Goal: Check status: Check status

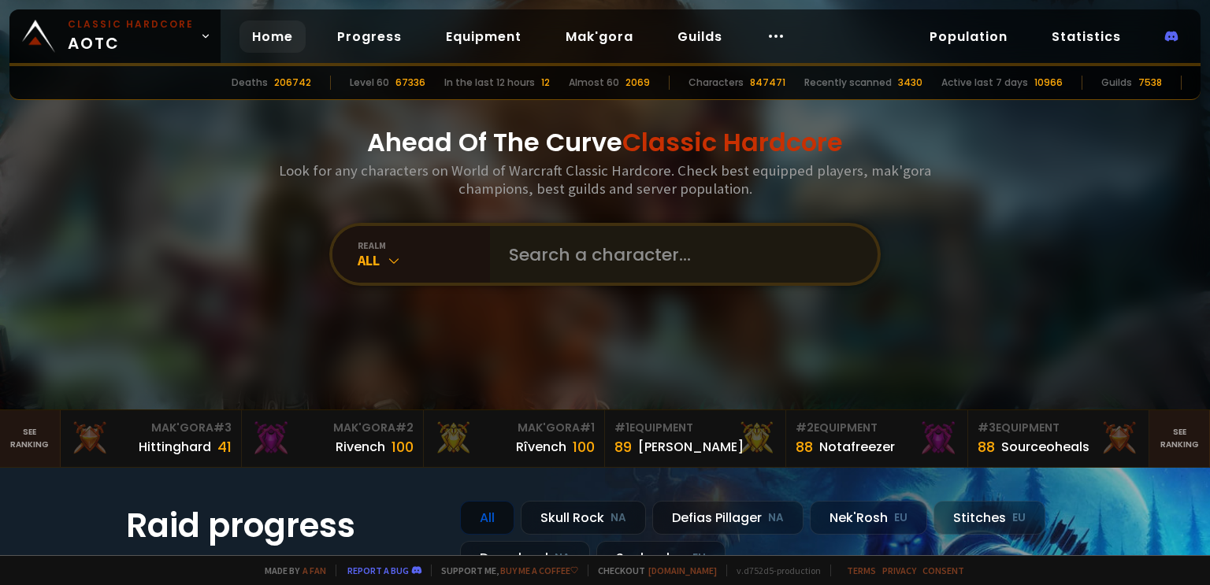
click at [490, 256] on div at bounding box center [684, 254] width 388 height 57
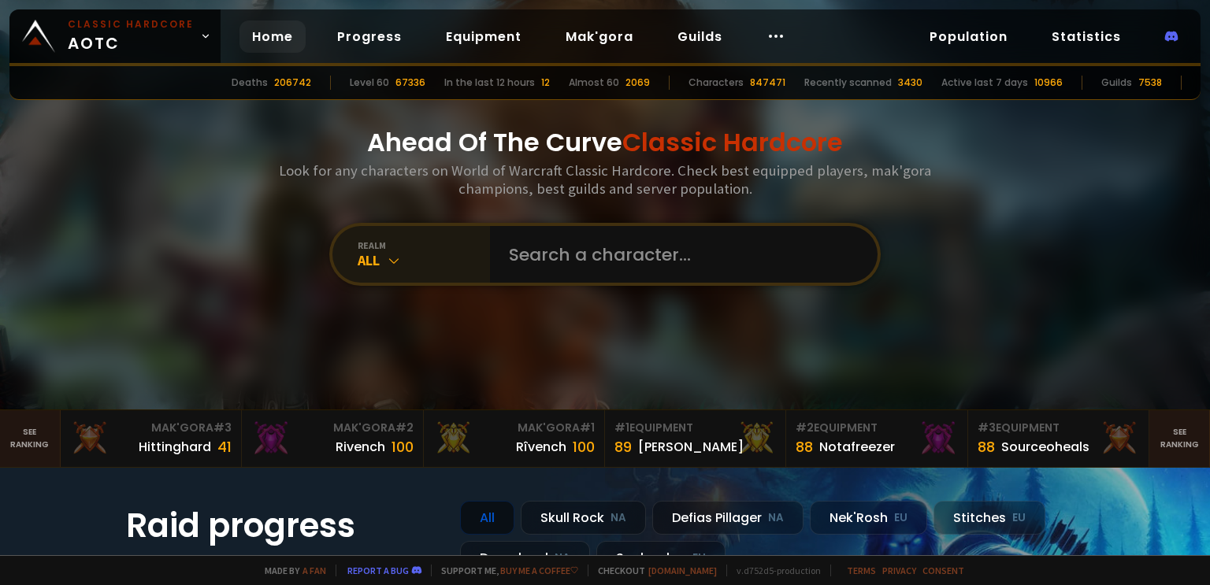
click at [397, 245] on div "realm" at bounding box center [424, 245] width 132 height 12
click at [549, 270] on input "text" at bounding box center [678, 254] width 359 height 57
click at [395, 247] on div "realm" at bounding box center [424, 245] width 132 height 12
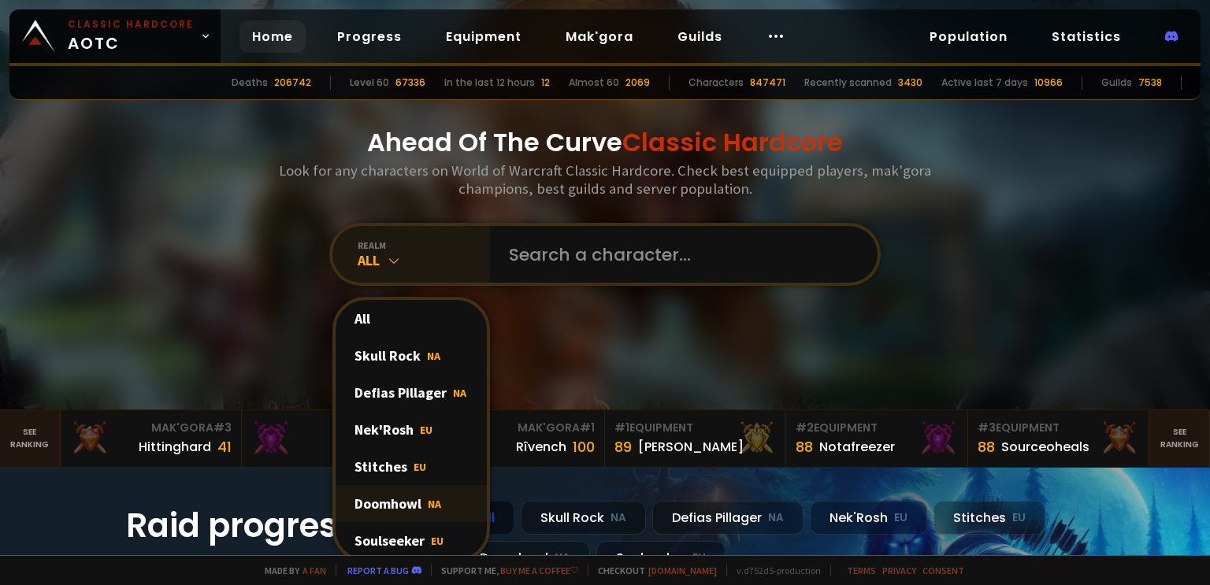
click at [403, 494] on div "Doomhowl NA" at bounding box center [411, 503] width 151 height 37
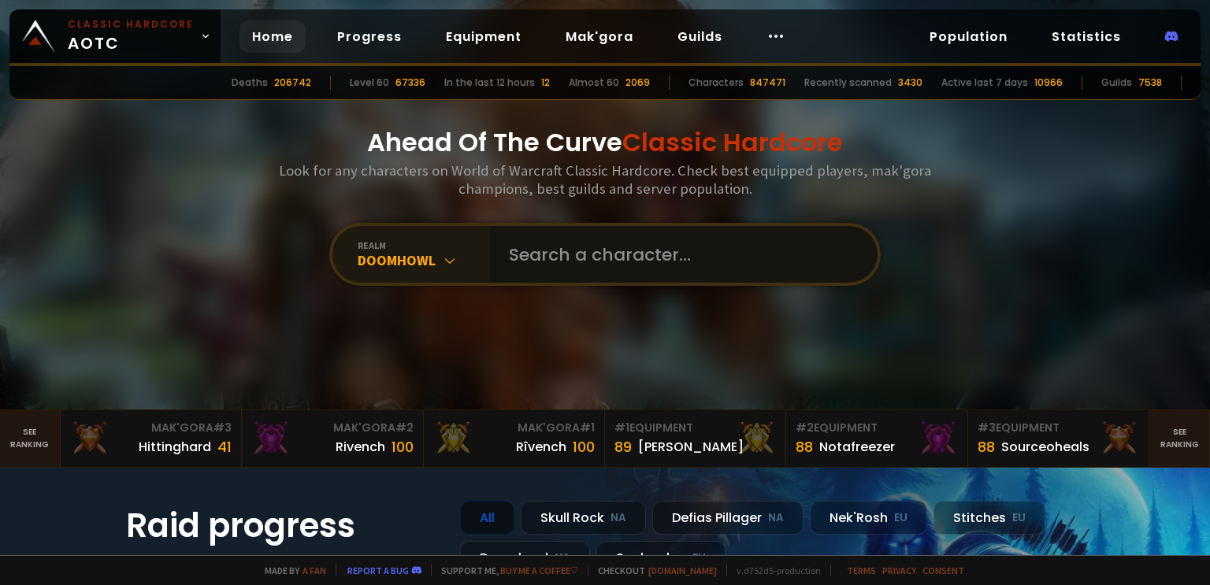
click at [547, 265] on input "text" at bounding box center [678, 254] width 359 height 57
click at [517, 253] on input "text" at bounding box center [678, 254] width 359 height 57
type input "kush"
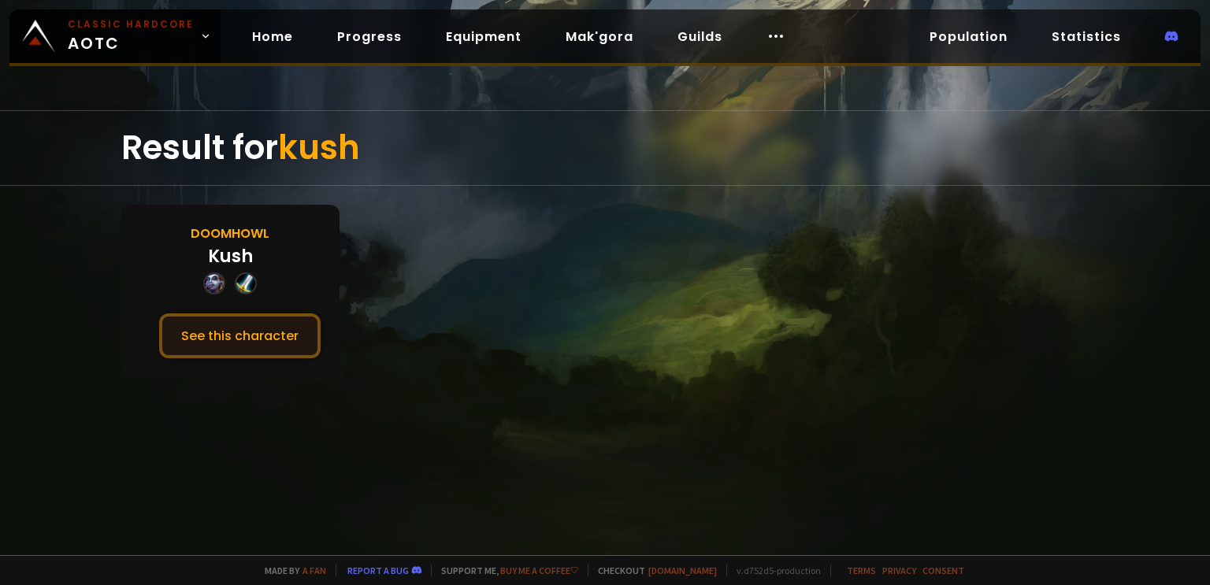
click at [233, 333] on button "See this character" at bounding box center [239, 335] width 161 height 45
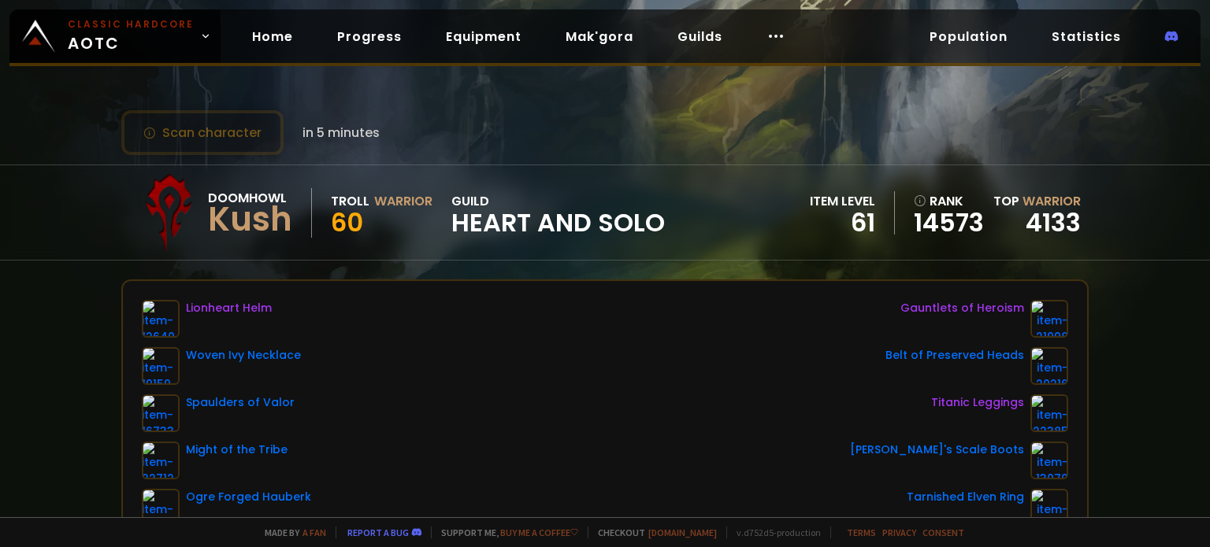
click at [476, 218] on span "Heart and Solo" at bounding box center [557, 223] width 213 height 24
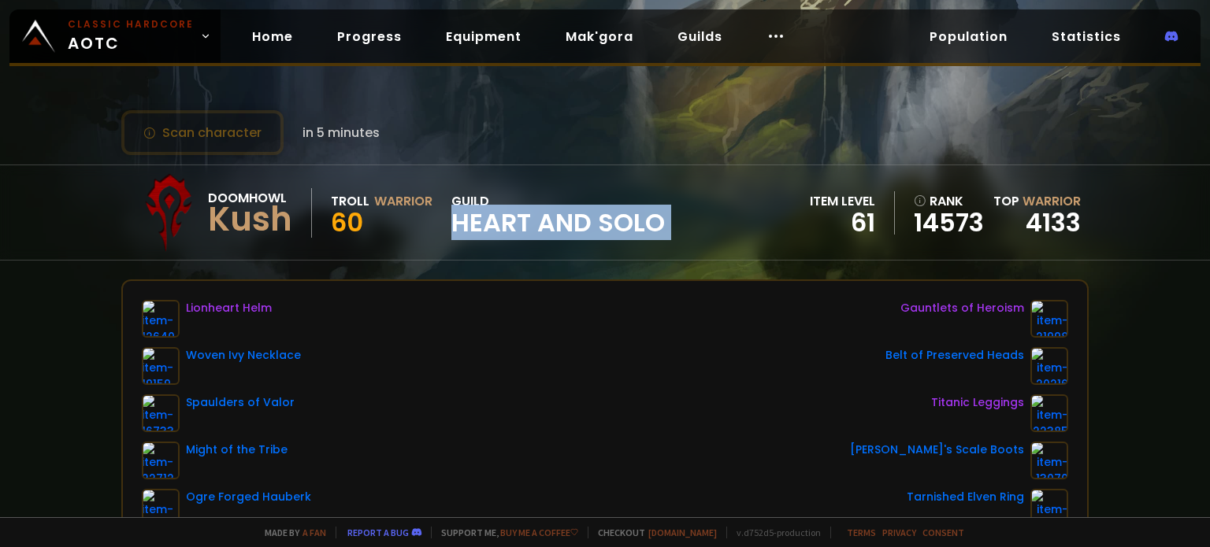
click at [476, 218] on span "Heart and Solo" at bounding box center [557, 223] width 213 height 24
copy span "Heart and Solo"
click at [249, 135] on button "Scan character" at bounding box center [202, 132] width 162 height 45
click at [197, 141] on button "Scan character" at bounding box center [202, 132] width 162 height 45
click at [369, 31] on link "Progress" at bounding box center [370, 36] width 90 height 32
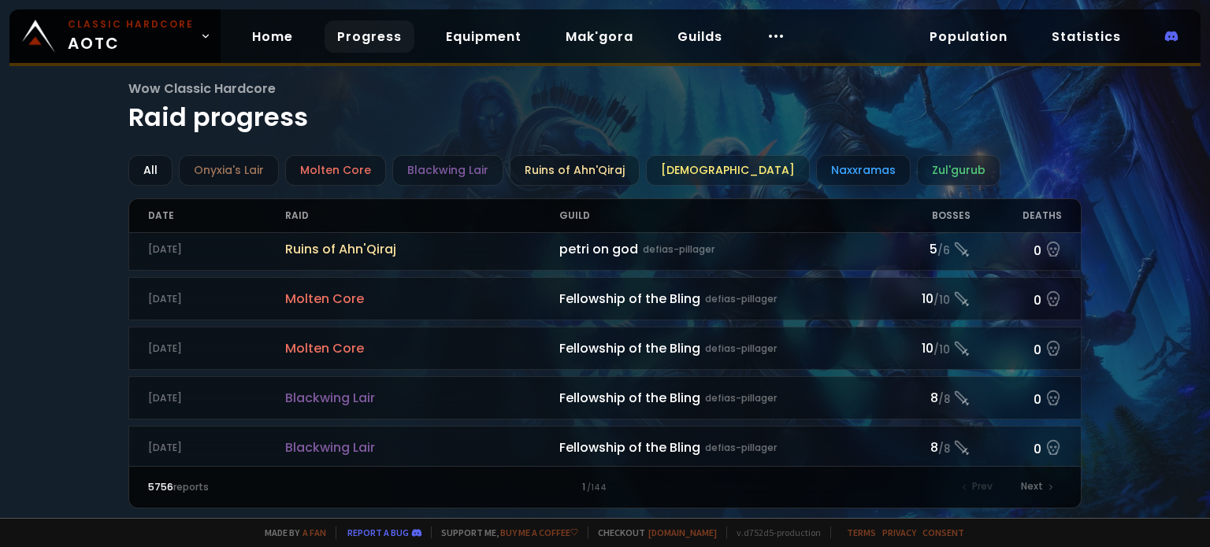
scroll to position [709, 0]
